Goal: Find specific page/section: Find specific page/section

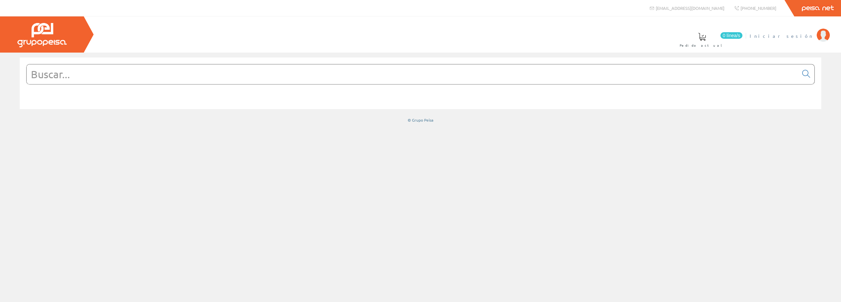
click at [793, 37] on span "Iniciar sesión" at bounding box center [782, 36] width 64 height 7
click at [426, 39] on span at bounding box center [422, 37] width 8 height 8
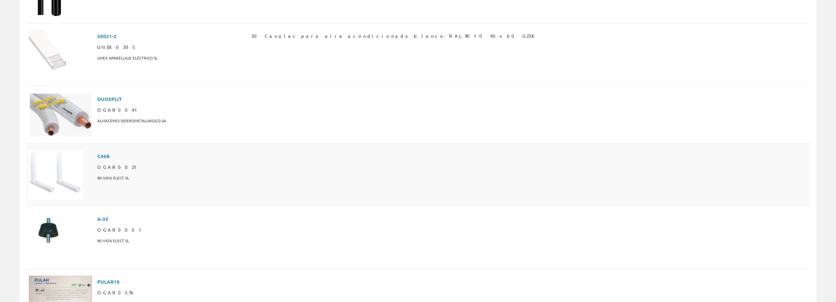
scroll to position [152, 0]
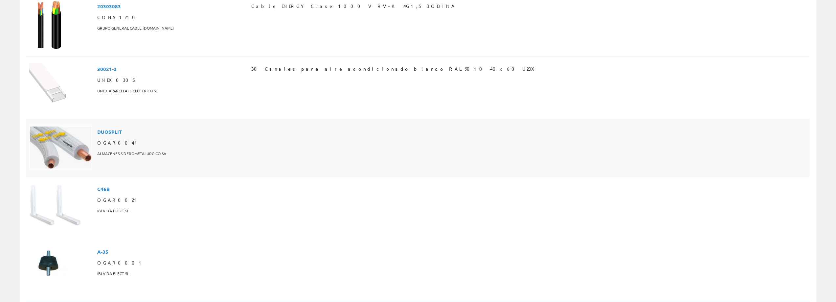
click at [79, 126] on img at bounding box center [60, 148] width 63 height 44
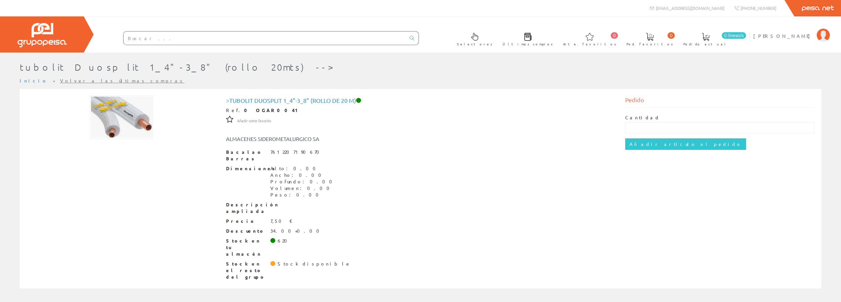
click at [148, 34] on input "text" at bounding box center [265, 38] width 282 height 13
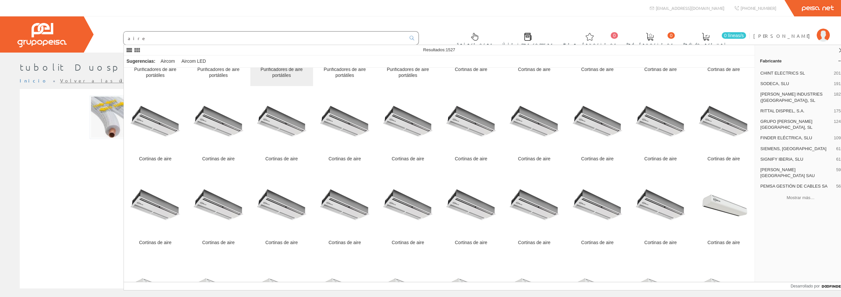
scroll to position [1709, 0]
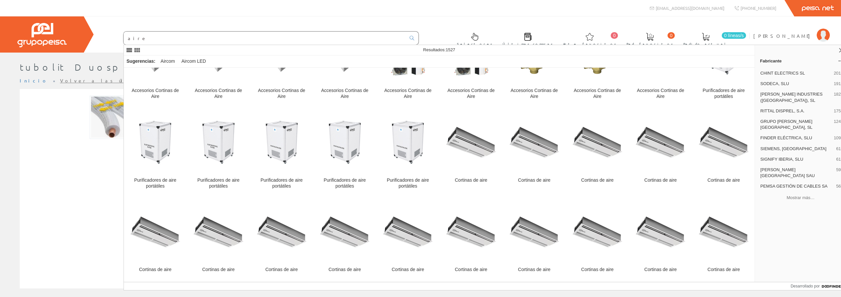
drag, startPoint x: 154, startPoint y: 41, endPoint x: 123, endPoint y: 40, distance: 30.9
click at [123, 40] on form "aire" at bounding box center [258, 38] width 322 height 14
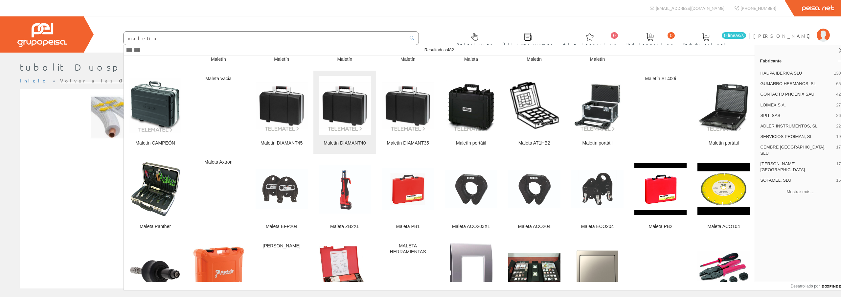
scroll to position [156, 0]
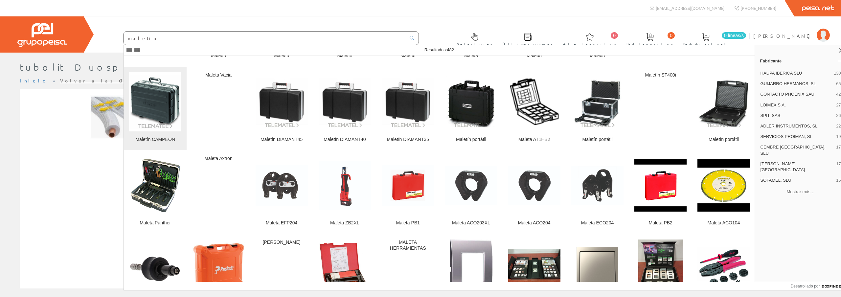
type input "maletin"
click at [164, 108] on img at bounding box center [155, 102] width 52 height 55
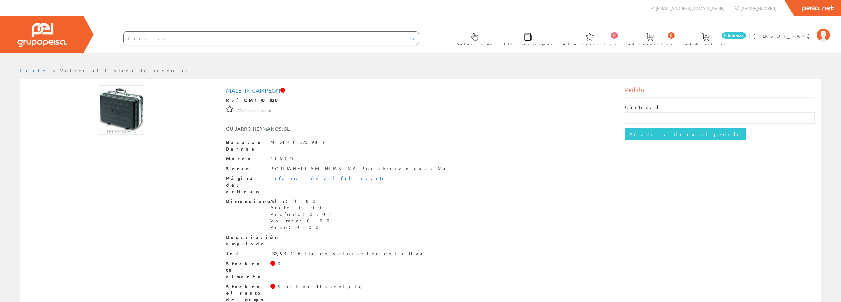
click at [126, 116] on img at bounding box center [121, 109] width 47 height 49
click at [127, 117] on img at bounding box center [121, 109] width 47 height 49
click at [127, 131] on img at bounding box center [121, 109] width 47 height 49
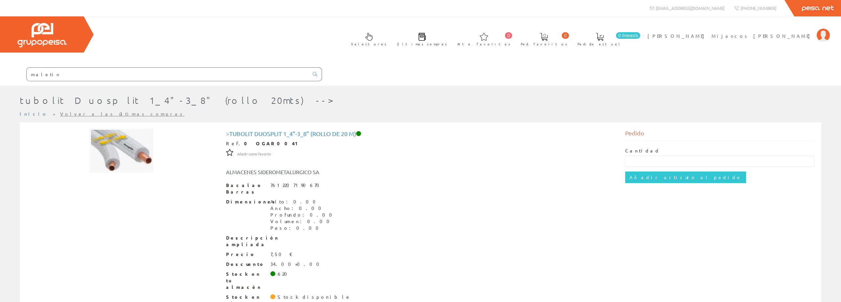
click at [53, 40] on img at bounding box center [41, 35] width 49 height 24
